Goal: Transaction & Acquisition: Purchase product/service

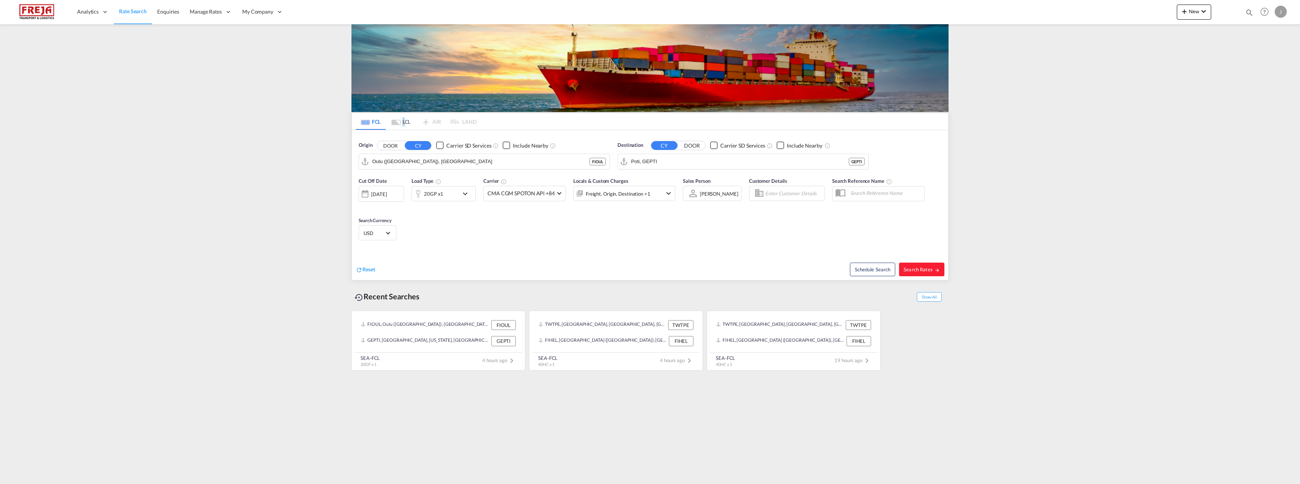
click at [403, 120] on md-tab-item "LCL" at bounding box center [401, 121] width 30 height 17
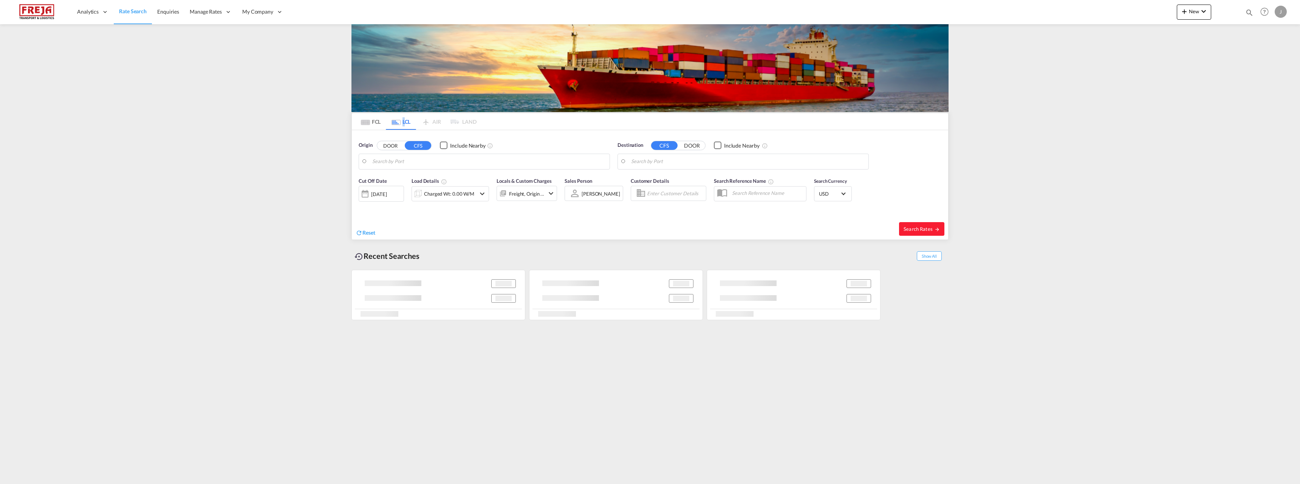
type input "Rangoon (Yangon), MMRGN"
type input "Helsingfors (Helsinki), FIHEL"
click at [457, 162] on input "Rangoon (Yangon), MMRGN" at bounding box center [489, 161] width 234 height 11
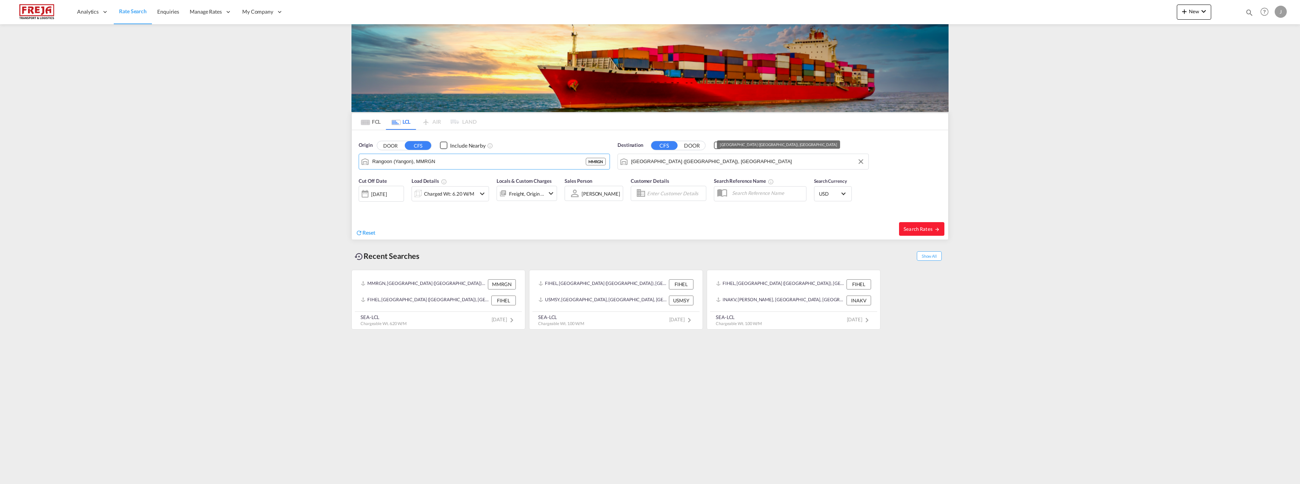
click at [694, 158] on input "Helsingfors (Helsinki), FIHEL" at bounding box center [748, 161] width 234 height 11
click at [431, 185] on div "Helsingfors ( Helsinki ) Finland FIHEL" at bounding box center [431, 184] width 144 height 27
type input "Helsingfors (Helsinki), FIHEL"
click at [654, 160] on body "Analytics Reports Dashboard Rate Search Enquiries Manage Rates Contract Rates" at bounding box center [650, 242] width 1300 height 484
click at [648, 181] on div "Port Klan g (Pelabuhan Klang) Malaysia MYPKG" at bounding box center [690, 182] width 144 height 23
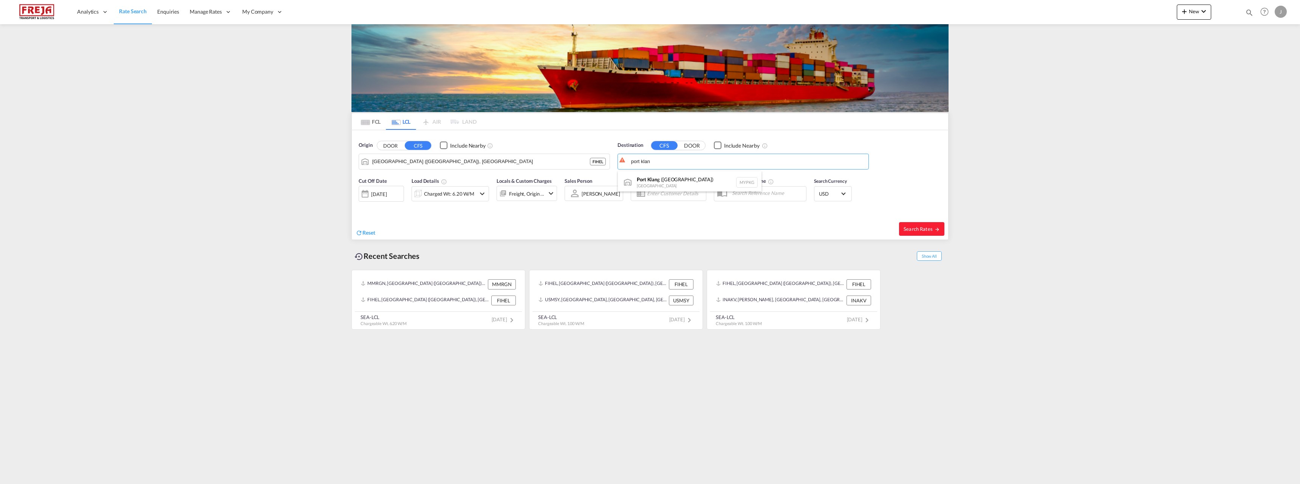
type input "Port Klang (Pelabuhan Klang), MYPKG"
click at [917, 229] on span "Search Rates" at bounding box center [922, 229] width 36 height 6
type input "FIHEL to MYPKG / 15 Aug 2025"
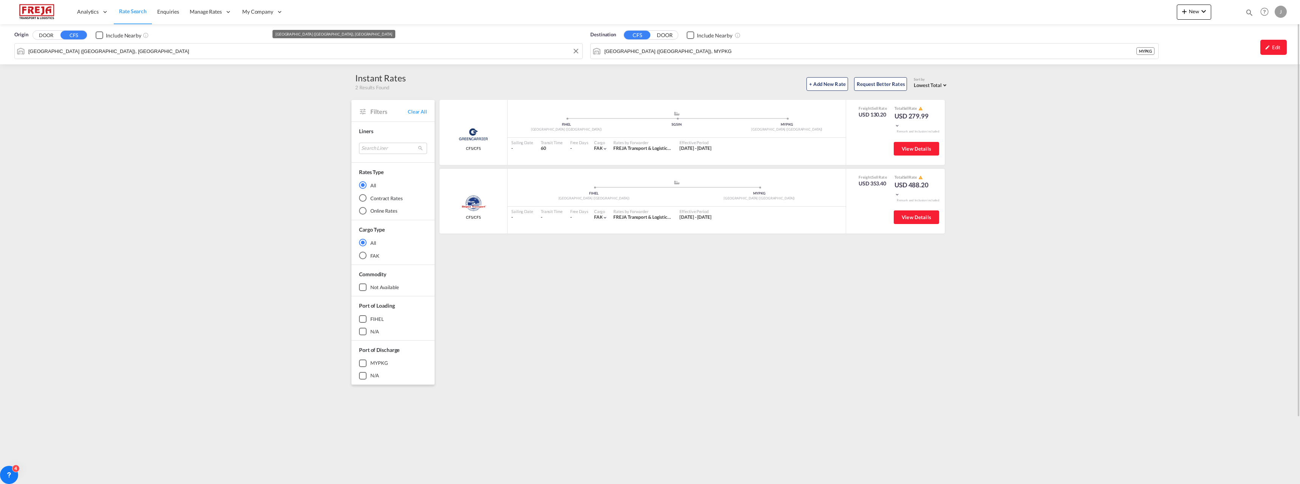
click at [289, 54] on input "Helsingfors (Helsinki), FIHEL" at bounding box center [303, 50] width 550 height 11
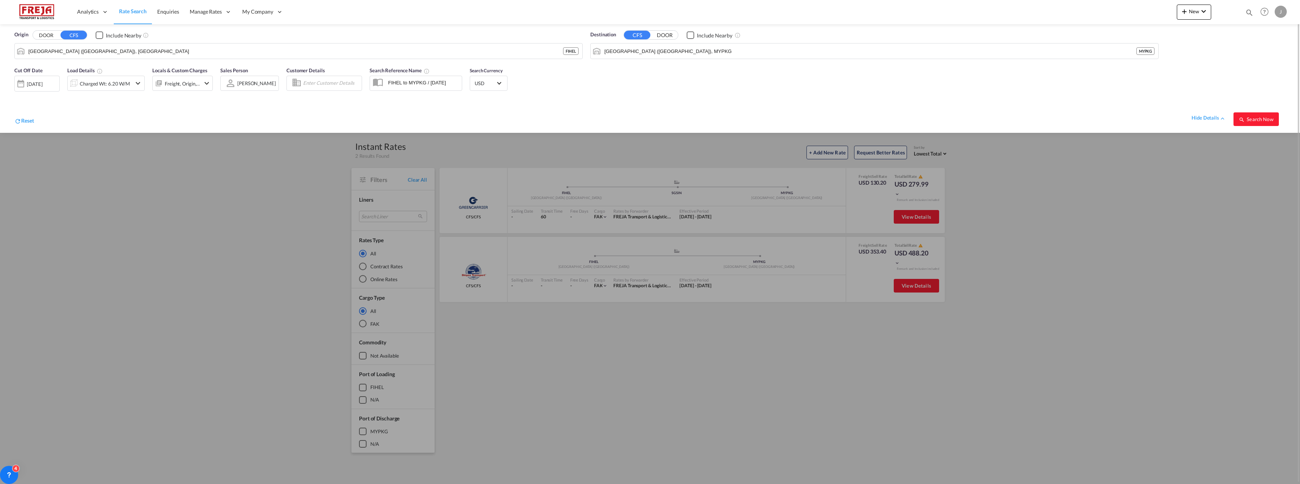
click at [136, 86] on md-icon "icon-chevron-down" at bounding box center [137, 83] width 9 height 9
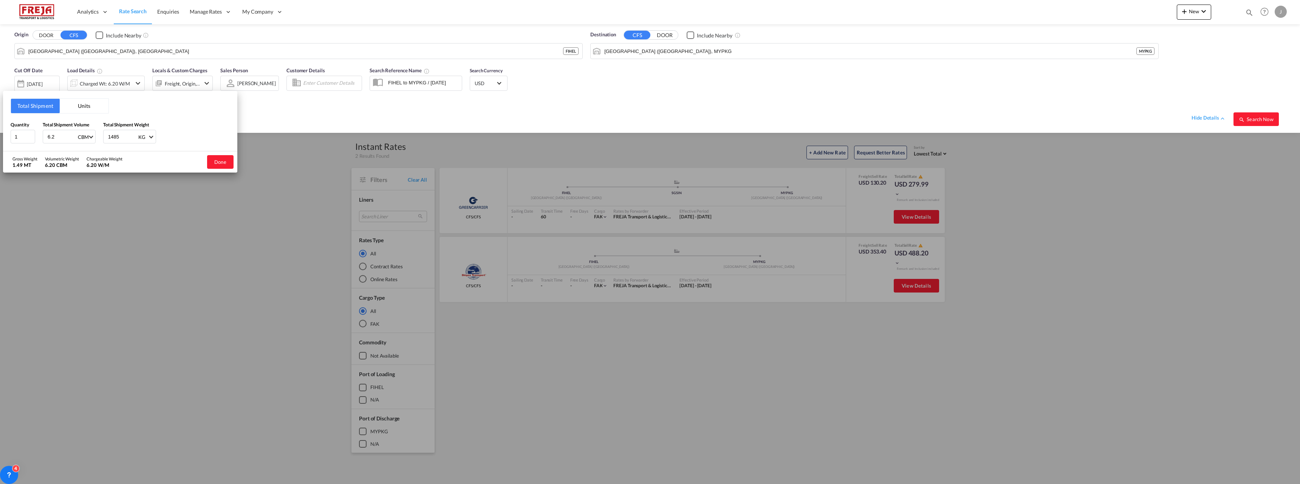
click at [81, 107] on button "Units" at bounding box center [84, 106] width 49 height 14
click at [40, 109] on button "Total Shipment" at bounding box center [35, 106] width 49 height 14
click at [59, 136] on input "6.2" at bounding box center [62, 136] width 30 height 13
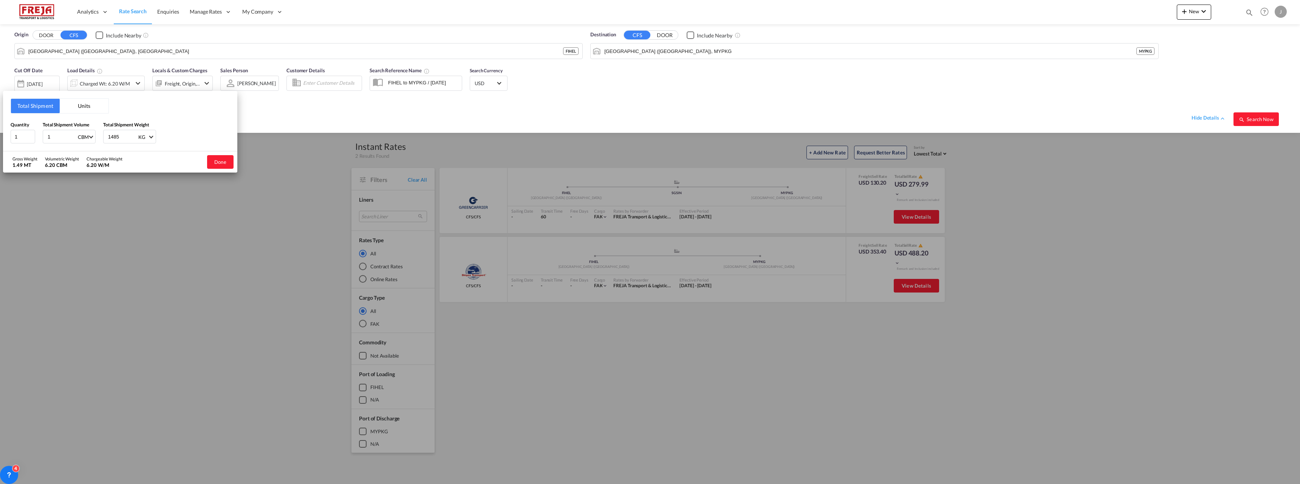
type input "1"
type input "1000"
click at [217, 158] on button "Done" at bounding box center [220, 162] width 26 height 14
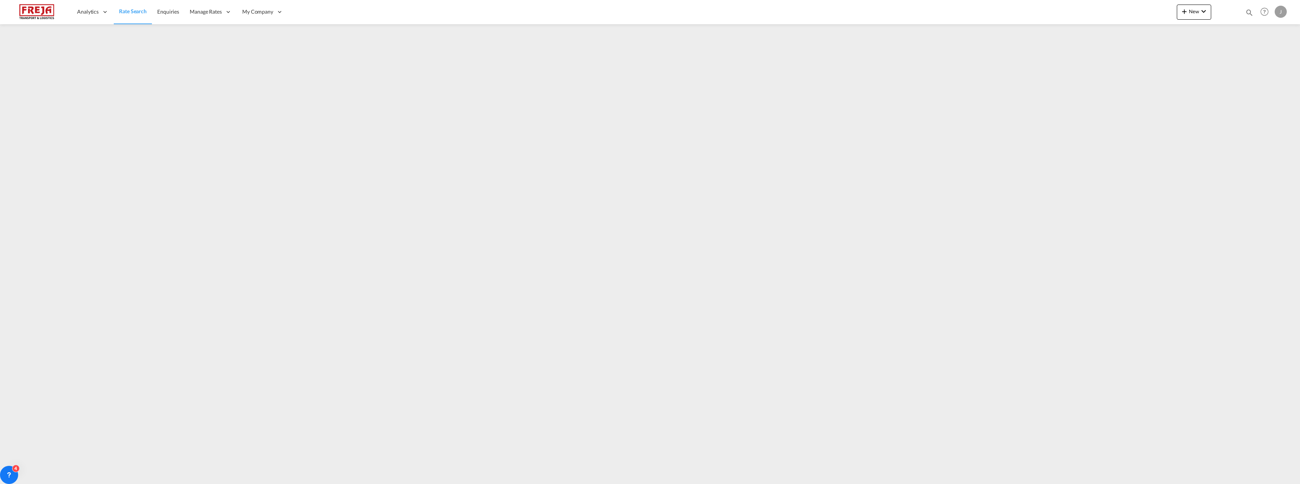
click at [313, 16] on div "Analytics Reports Dashboard Rate Search Enquiries Manage Rates Contract Rates" at bounding box center [650, 11] width 1278 height 23
click at [131, 11] on span "Rate Search" at bounding box center [133, 11] width 28 height 6
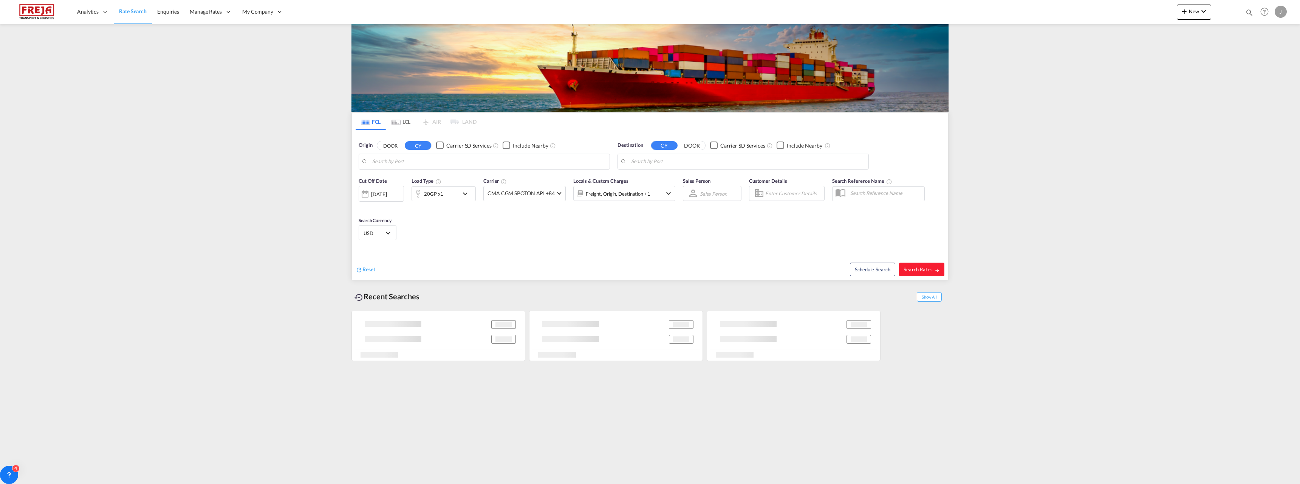
type input "Oulu ([GEOGRAPHIC_DATA]), [GEOGRAPHIC_DATA]"
type input "Poti, GEPTI"
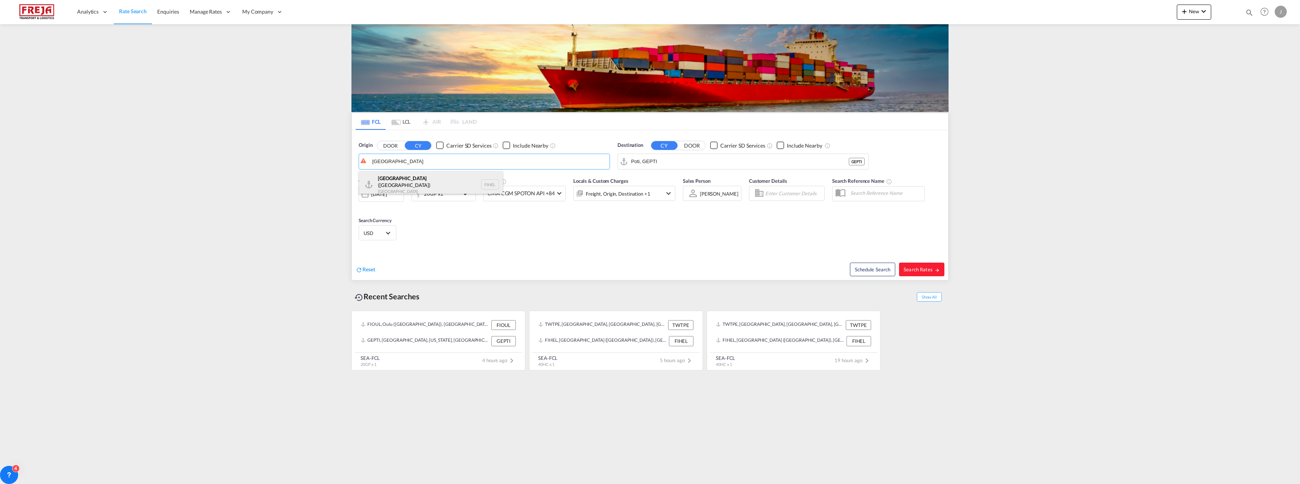
click at [403, 173] on div "[GEOGRAPHIC_DATA] ([GEOGRAPHIC_DATA]) [GEOGRAPHIC_DATA] FIHEL" at bounding box center [431, 184] width 144 height 27
type input "[GEOGRAPHIC_DATA] ([GEOGRAPHIC_DATA]), [GEOGRAPHIC_DATA]"
click at [689, 166] on input "Poti, GEPTI" at bounding box center [748, 161] width 234 height 11
click at [674, 181] on div "[GEOGRAPHIC_DATA] , [GEOGRAPHIC_DATA] [GEOGRAPHIC_DATA] USHOU" at bounding box center [690, 184] width 144 height 27
type input "[GEOGRAPHIC_DATA], [GEOGRAPHIC_DATA], USHOU"
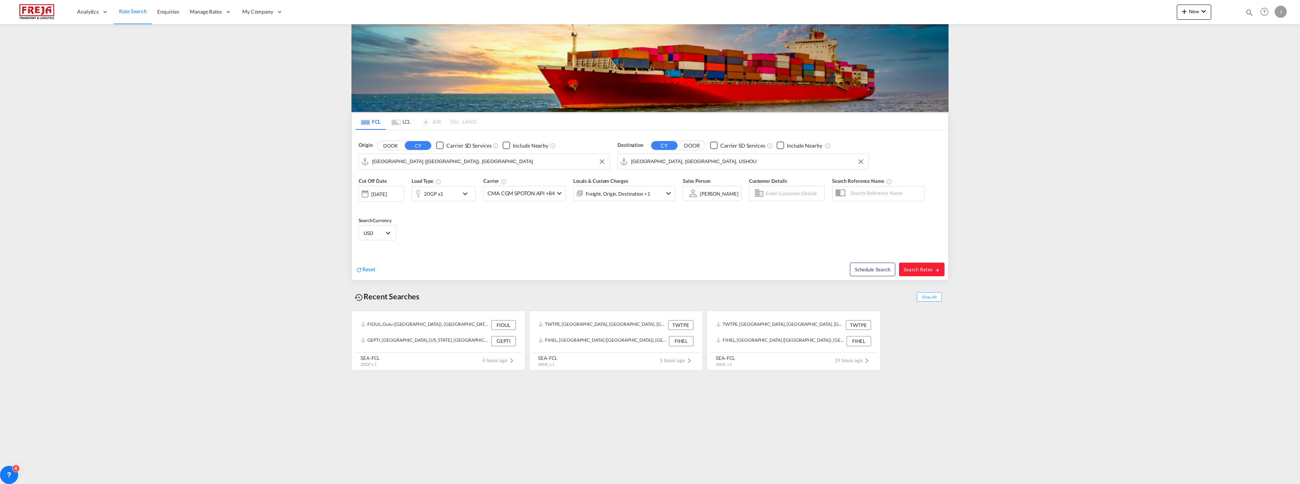
click at [452, 196] on div "20GP x1" at bounding box center [435, 193] width 47 height 15
click at [449, 226] on input "20000" at bounding box center [447, 226] width 30 height 13
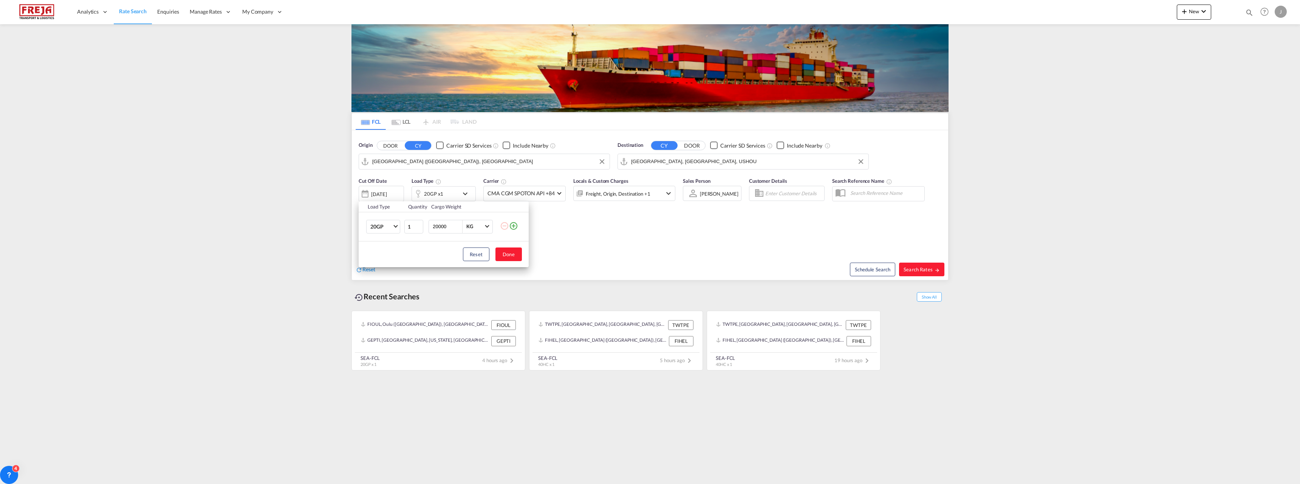
click at [449, 226] on input "20000" at bounding box center [447, 226] width 30 height 13
type input "5000"
click at [508, 254] on button "Done" at bounding box center [509, 254] width 26 height 14
click at [918, 271] on span "Search Rates" at bounding box center [922, 269] width 36 height 6
type input "FIHEL to USHOU / [DATE]"
